Goal: Transaction & Acquisition: Purchase product/service

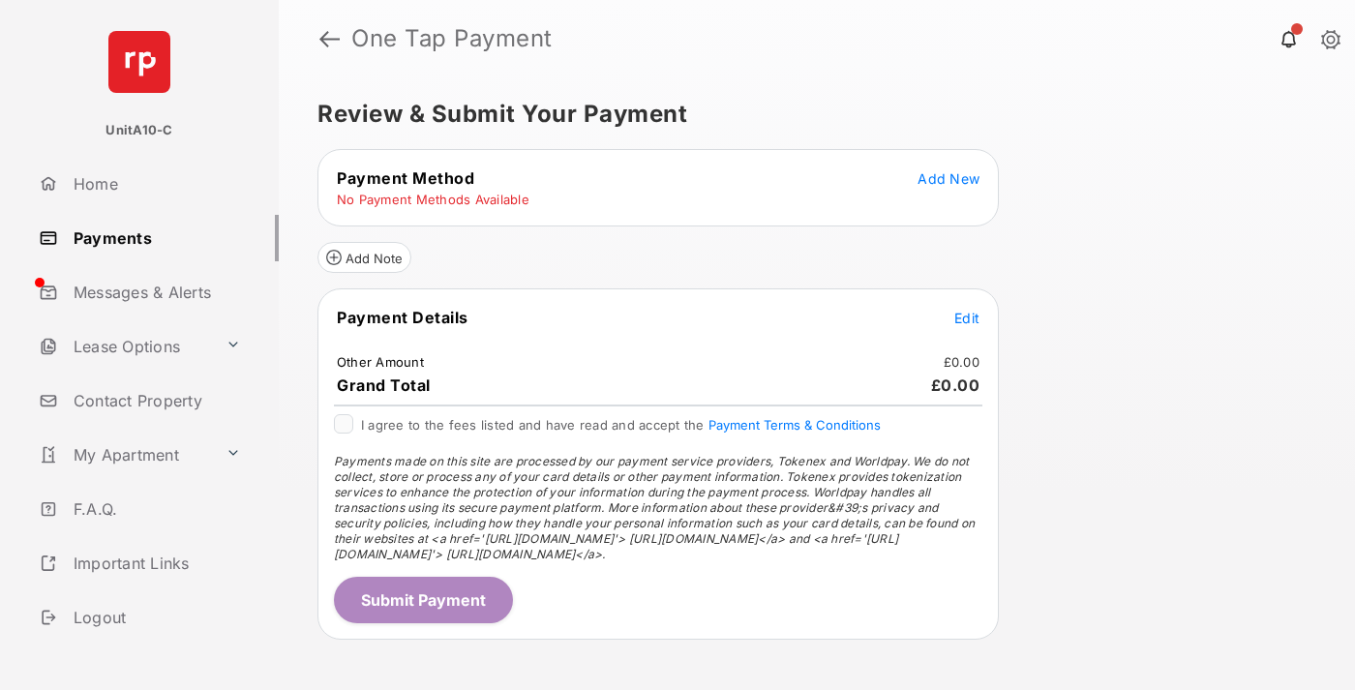
click at [949, 178] on span "Add New" at bounding box center [949, 178] width 62 height 16
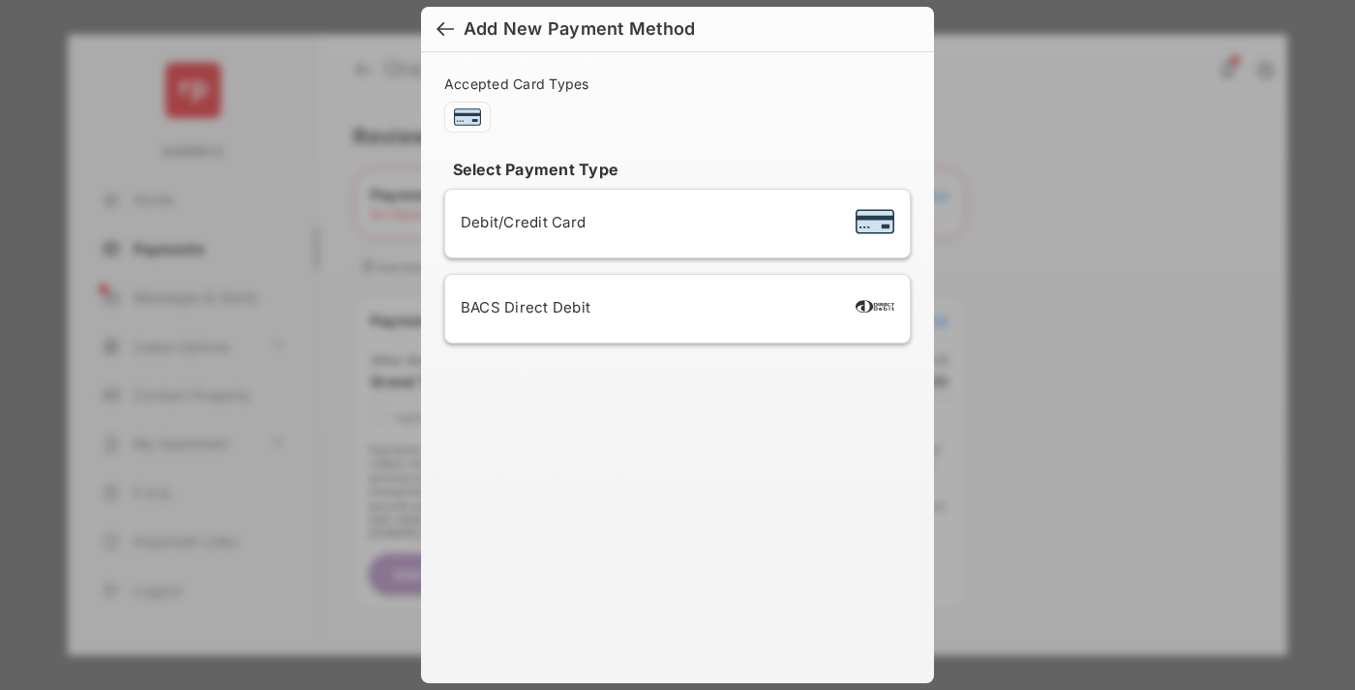
click at [518, 222] on span "Debit/Credit Card" at bounding box center [523, 222] width 125 height 18
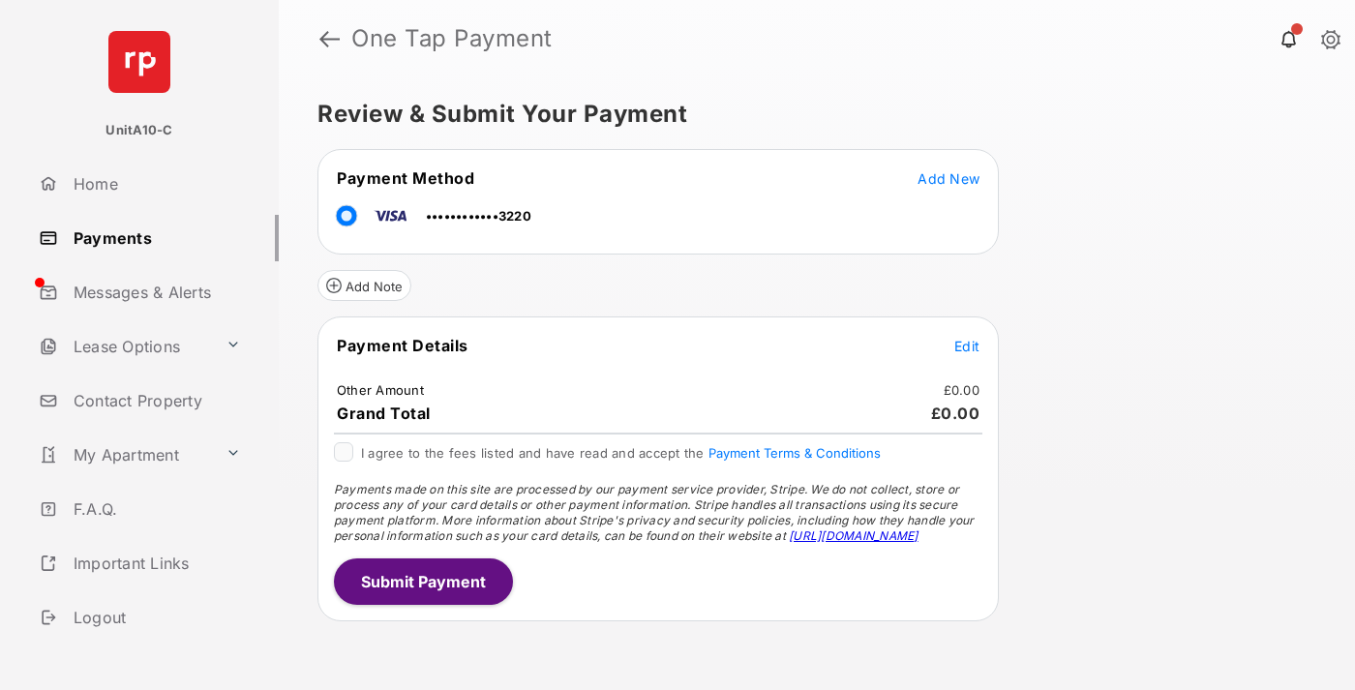
click at [967, 346] on span "Edit" at bounding box center [967, 346] width 25 height 16
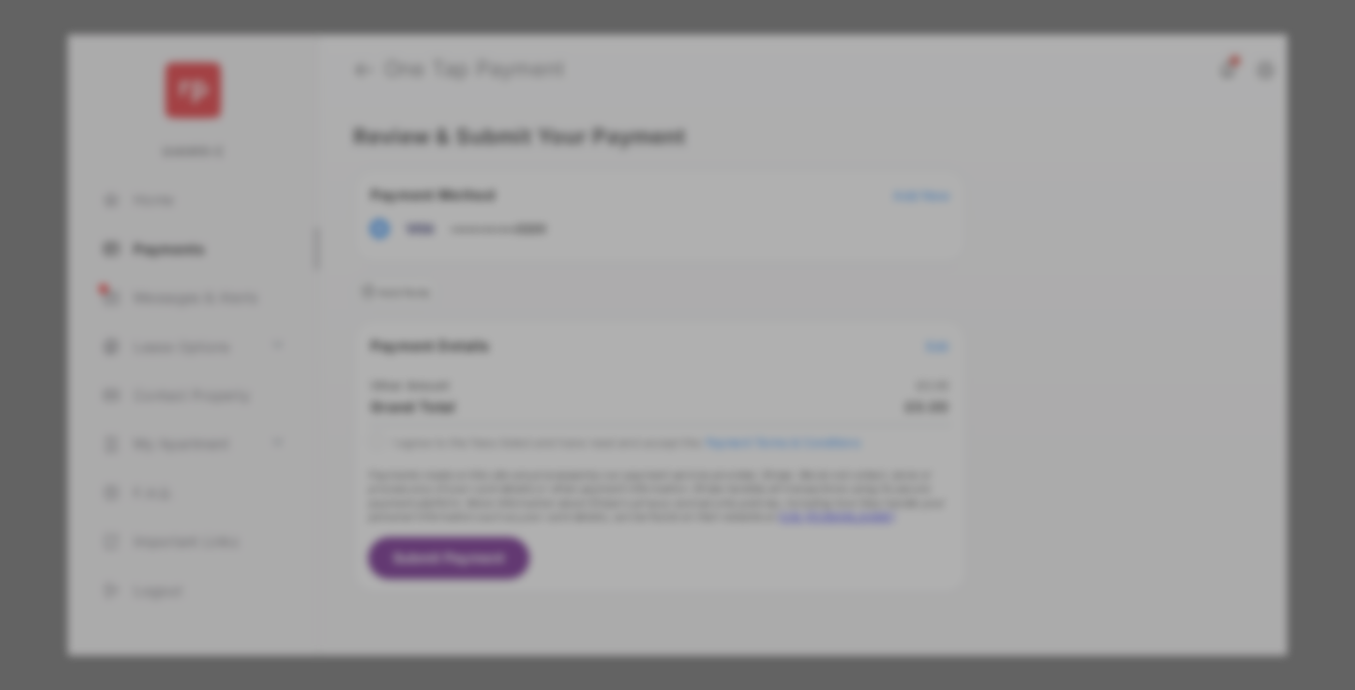
type input "**"
click at [612, 495] on button "Save" at bounding box center [611, 511] width 97 height 46
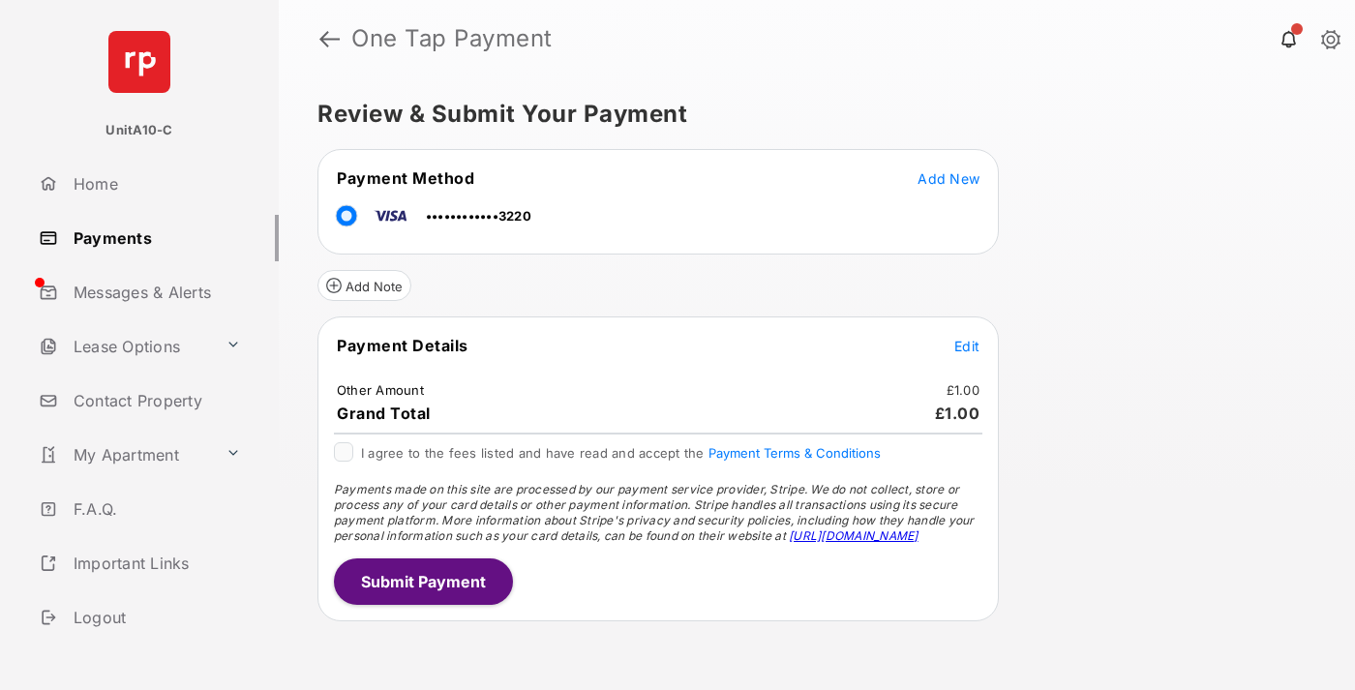
click at [422, 581] on button "Submit Payment" at bounding box center [423, 582] width 179 height 46
